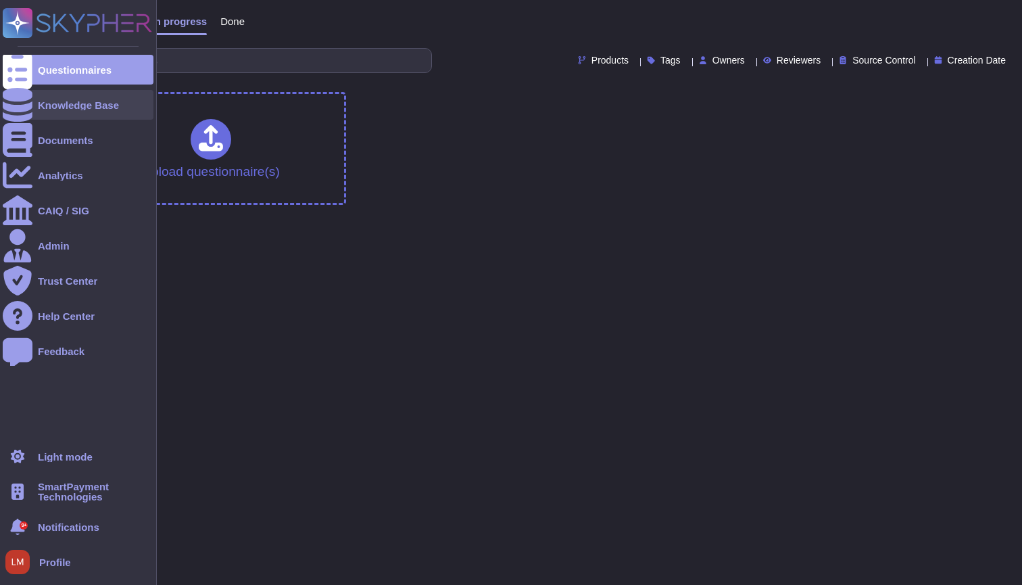
click at [62, 110] on div "Knowledge Base" at bounding box center [78, 105] width 151 height 30
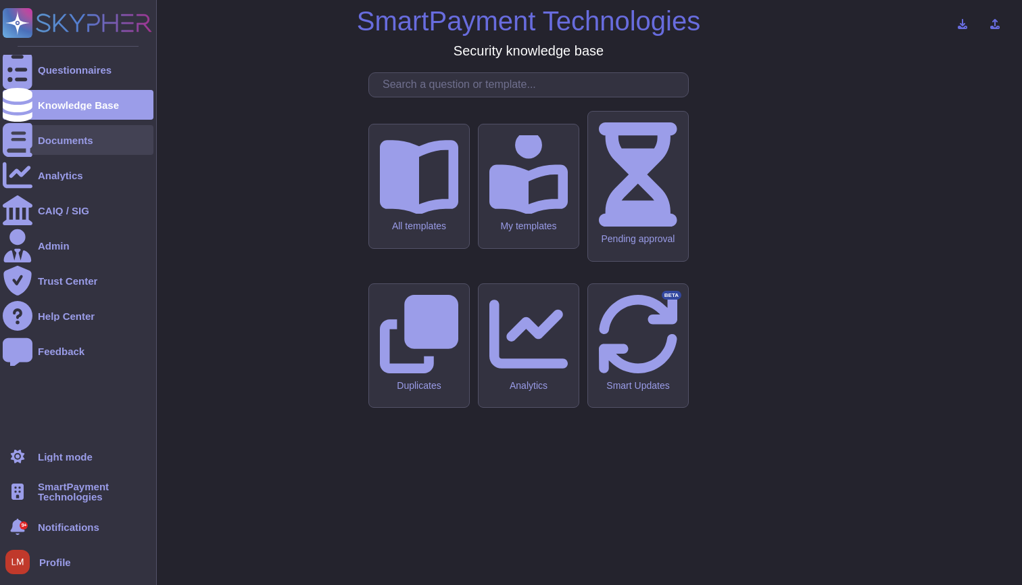
click at [25, 130] on div at bounding box center [18, 140] width 30 height 30
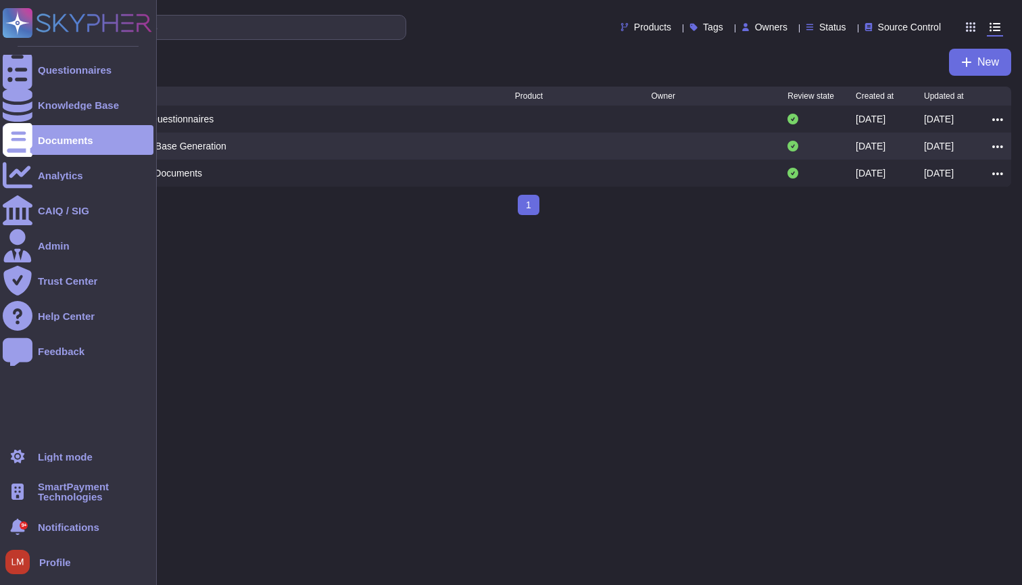
click at [80, 488] on span "SmartPayment Technologies" at bounding box center [96, 491] width 116 height 20
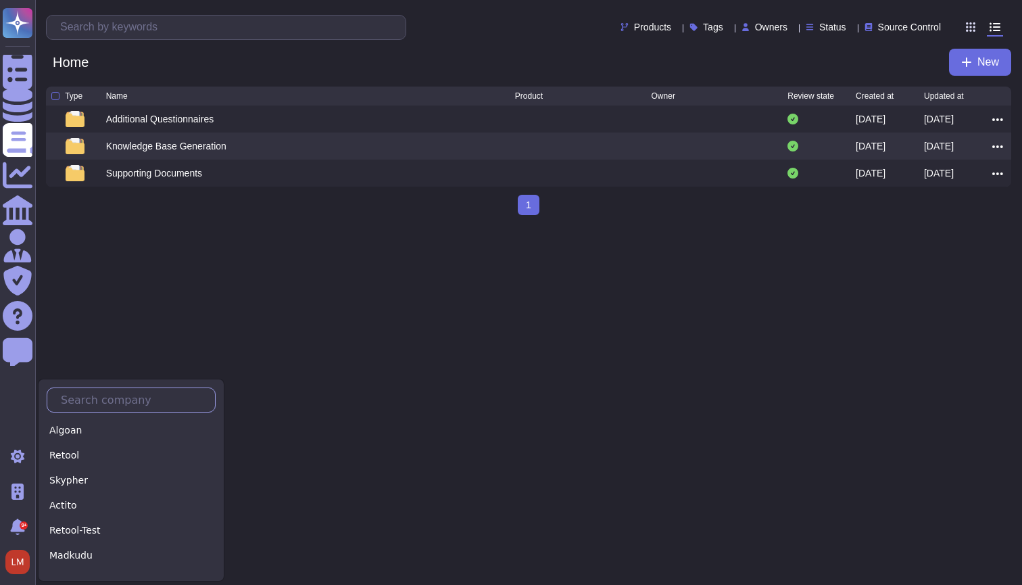
click at [133, 409] on input "text" at bounding box center [134, 400] width 161 height 24
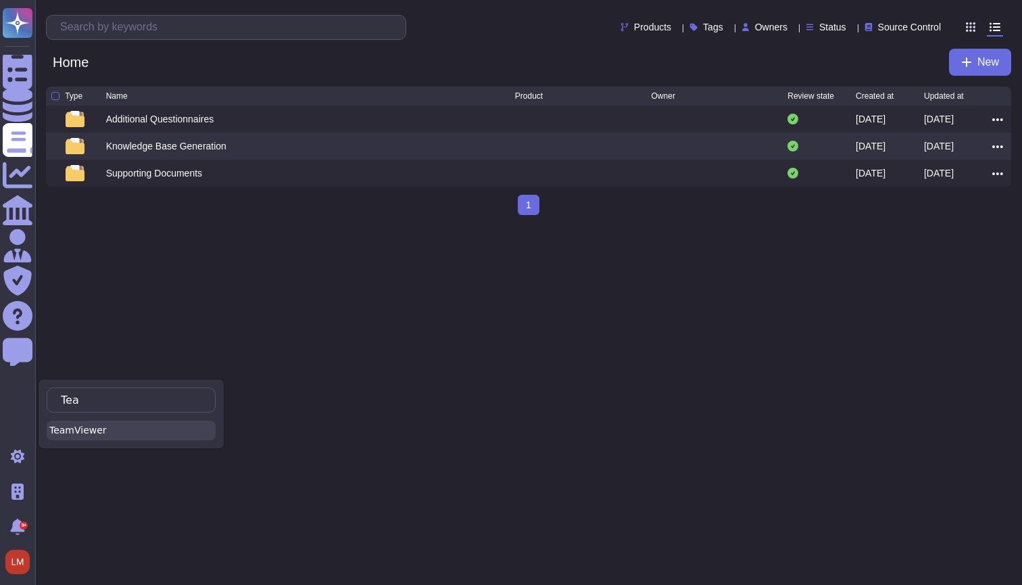
click at [139, 429] on div "TeamViewer" at bounding box center [131, 430] width 169 height 20
type input "Tea"
